Goal: Task Accomplishment & Management: Use online tool/utility

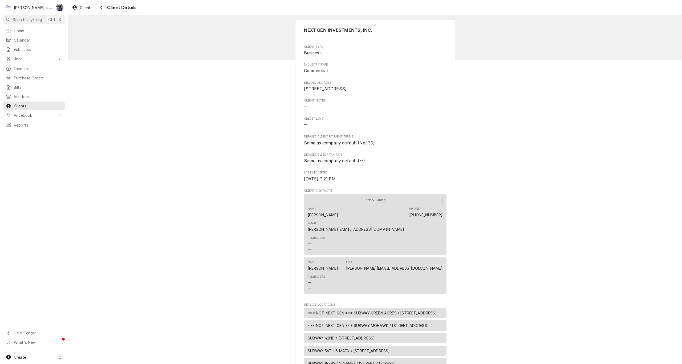
drag, startPoint x: 180, startPoint y: 8, endPoint x: 415, endPoint y: 18, distance: 235.1
click at [682, 22] on html "C Clay's Refrigeration SB Search anything Ctrl K Home Calendar Estimates Jobs J…" at bounding box center [341, 182] width 682 height 364
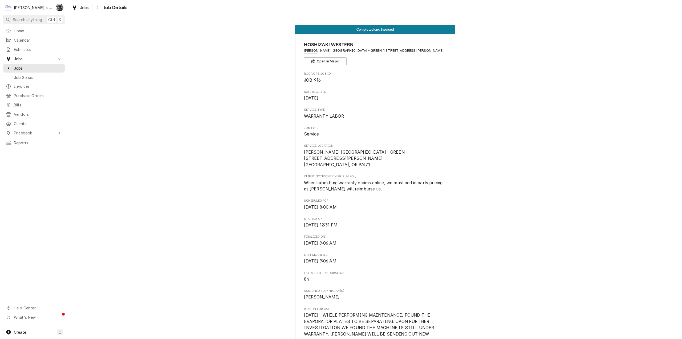
scroll to position [202, 0]
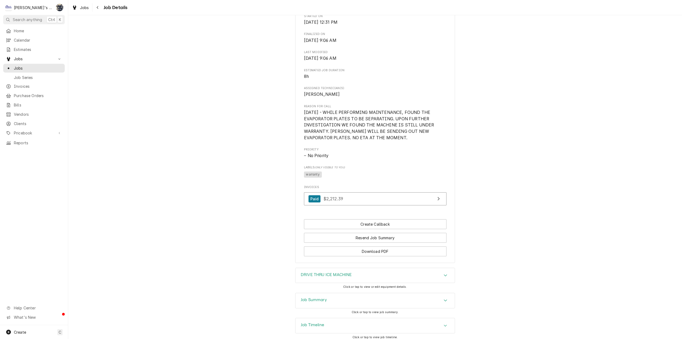
click at [199, 14] on div "Jobs Job Details" at bounding box center [375, 7] width 614 height 15
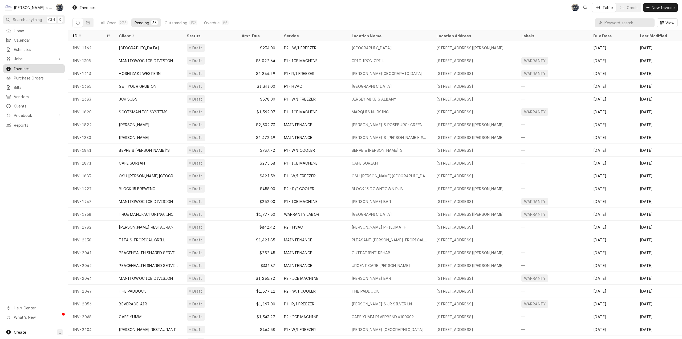
click at [35, 69] on div "Invoices" at bounding box center [33, 68] width 59 height 7
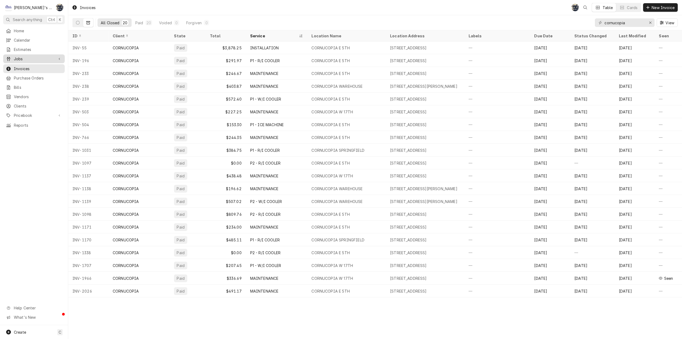
click at [19, 59] on span "Jobs" at bounding box center [34, 59] width 40 height 6
click at [22, 65] on span "Jobs" at bounding box center [38, 68] width 48 height 6
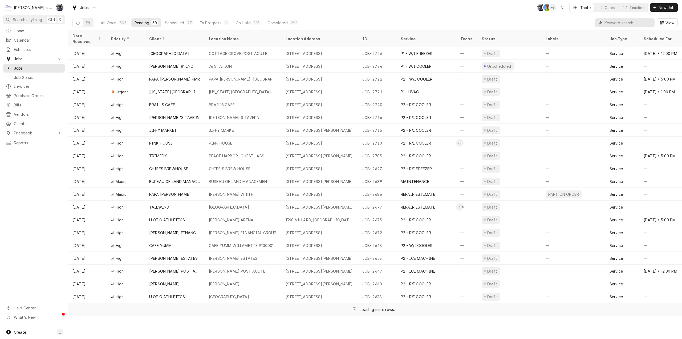
click at [616, 23] on input "Dynamic Content Wrapper" at bounding box center [627, 22] width 47 height 9
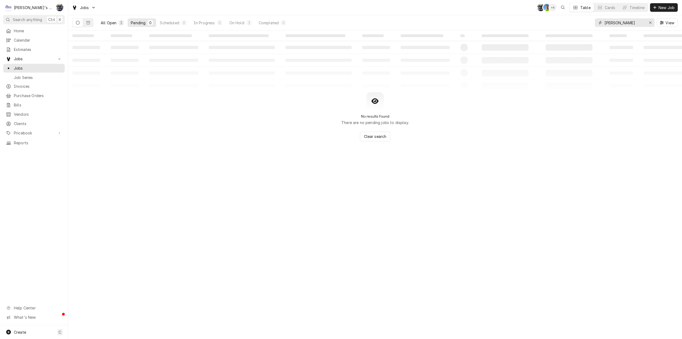
type input "irving"
click at [108, 21] on div "All Open" at bounding box center [109, 23] width 16 height 6
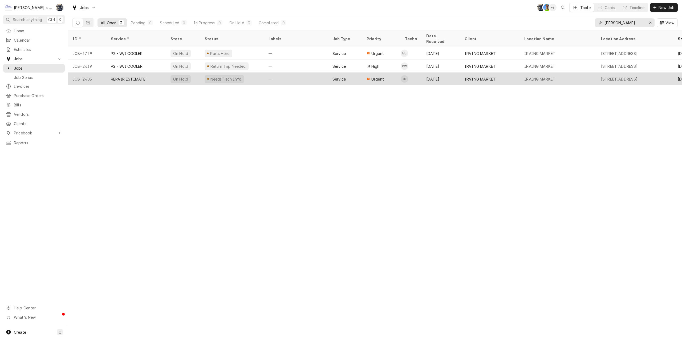
click at [426, 76] on div "Jul 14" at bounding box center [441, 78] width 38 height 13
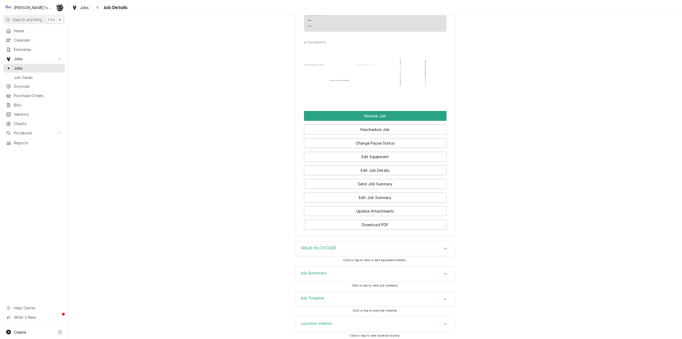
scroll to position [918, 0]
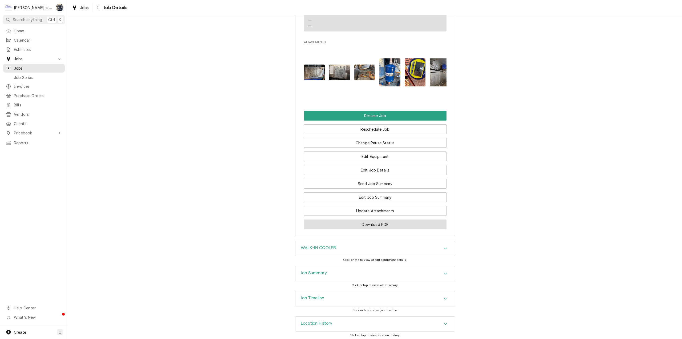
click at [371, 221] on button "Download PDF" at bounding box center [375, 224] width 142 height 10
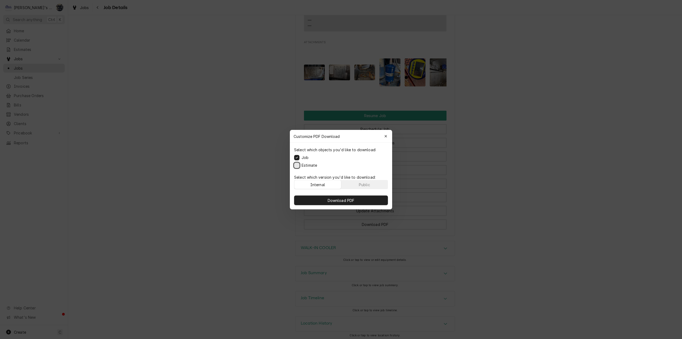
click at [298, 165] on button "Estimate" at bounding box center [296, 164] width 5 height 5
click at [317, 198] on button "Download PDF" at bounding box center [341, 200] width 94 height 10
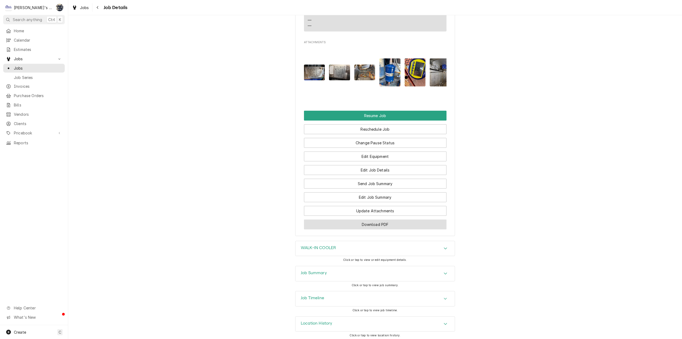
click at [367, 222] on button "Download PDF" at bounding box center [375, 224] width 142 height 10
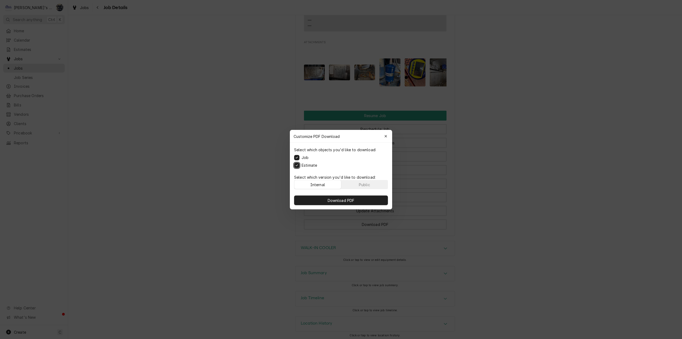
click at [295, 165] on button "Estimate" at bounding box center [296, 164] width 5 height 5
click at [302, 201] on button "Download PDF" at bounding box center [341, 200] width 94 height 10
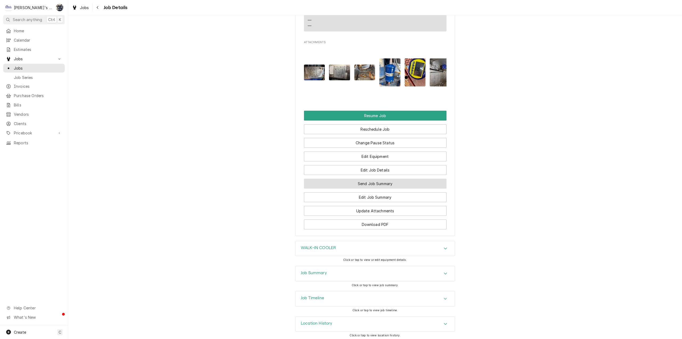
click at [370, 182] on button "Send Job Summary" at bounding box center [375, 183] width 142 height 10
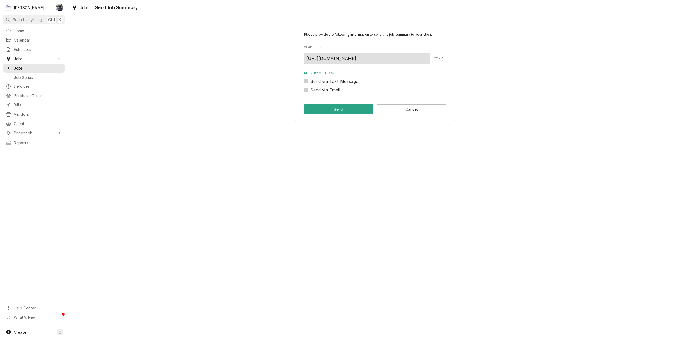
click at [310, 91] on label "Send via Email" at bounding box center [325, 90] width 30 height 6
click at [310, 91] on input "Send via Email" at bounding box center [381, 93] width 142 height 12
checkbox input "true"
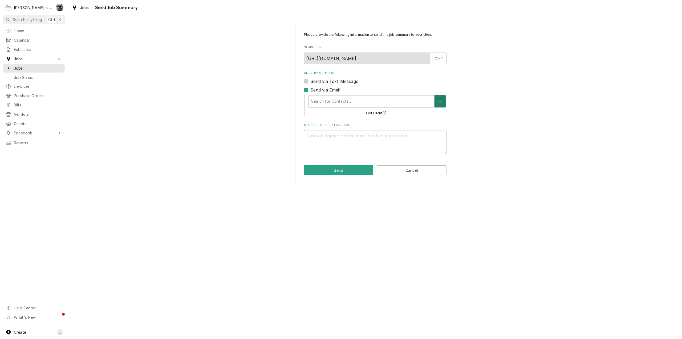
click at [439, 101] on icon "Create New Contact" at bounding box center [439, 101] width 3 height 3
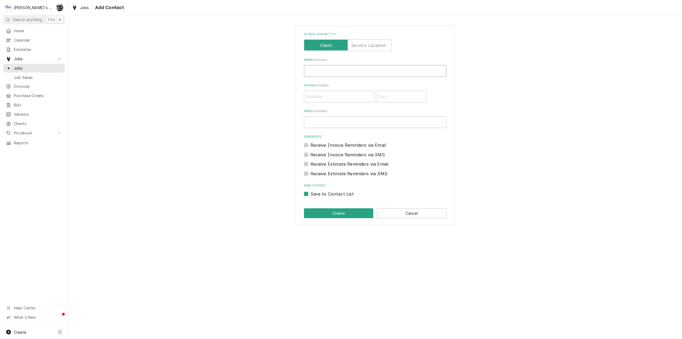
click at [338, 72] on input "Name ( optional )" at bounding box center [375, 71] width 142 height 12
click at [339, 121] on input "Email ( optional )" at bounding box center [375, 122] width 142 height 12
type input "sarah@claysrefrig.com"
click at [310, 195] on label "Save to Contact List" at bounding box center [331, 193] width 43 height 6
click at [310, 195] on input "Save to Contact List" at bounding box center [381, 196] width 142 height 12
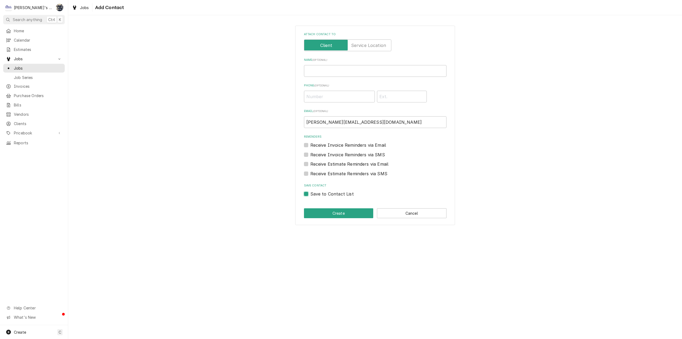
checkbox input "false"
click at [321, 211] on button "Create" at bounding box center [339, 213] width 70 height 10
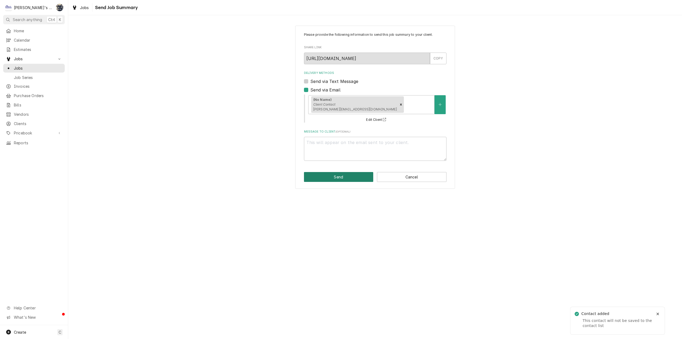
click at [351, 180] on button "Send" at bounding box center [339, 177] width 70 height 10
type textarea "x"
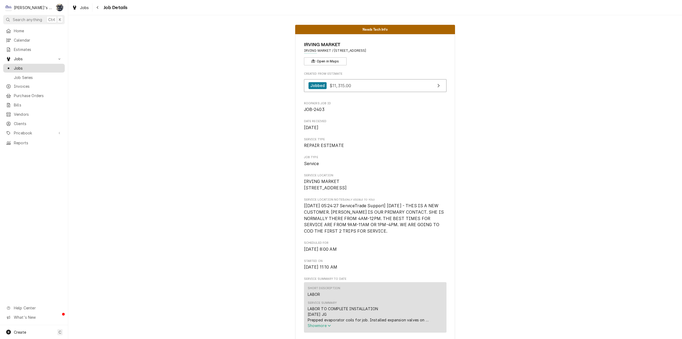
click at [15, 66] on span "Jobs" at bounding box center [38, 68] width 48 height 6
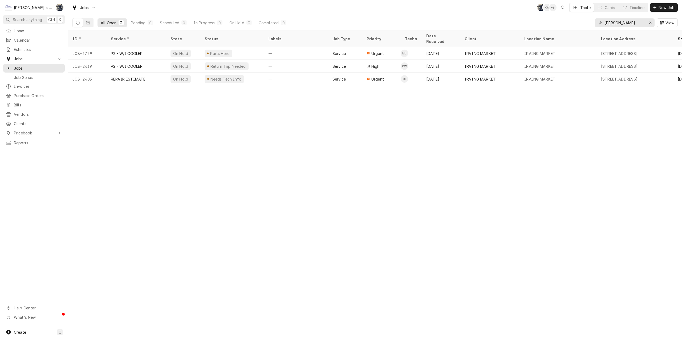
click at [264, 132] on div "ID Service State Status Labels Job Type Priority Techs Date Received Client Loc…" at bounding box center [375, 184] width 614 height 308
